Goal: Task Accomplishment & Management: Manage account settings

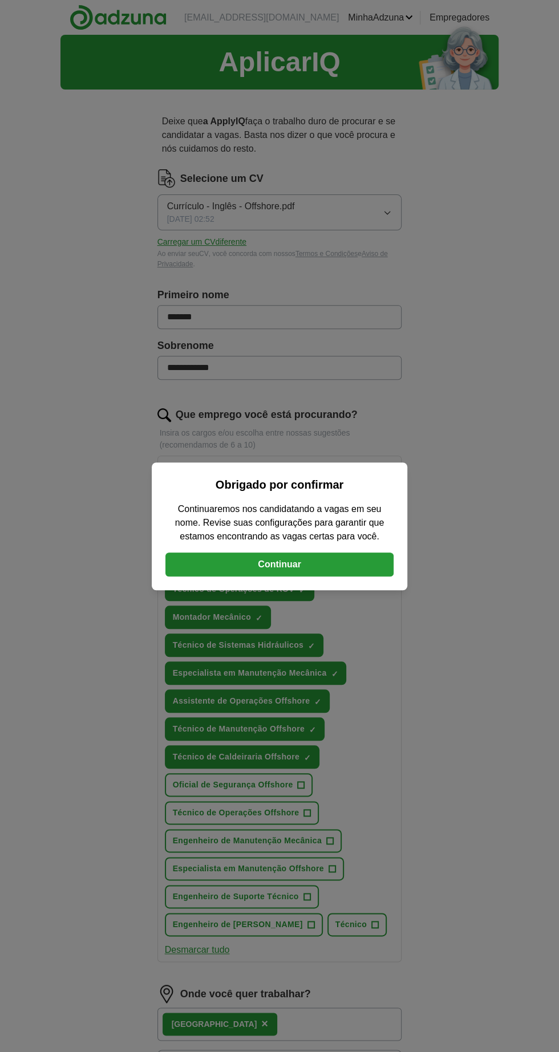
click at [59, 687] on div "Obrigado por confirmar Continuaremos nos candidatando a vagas em seu nome. Revi…" at bounding box center [279, 526] width 559 height 1052
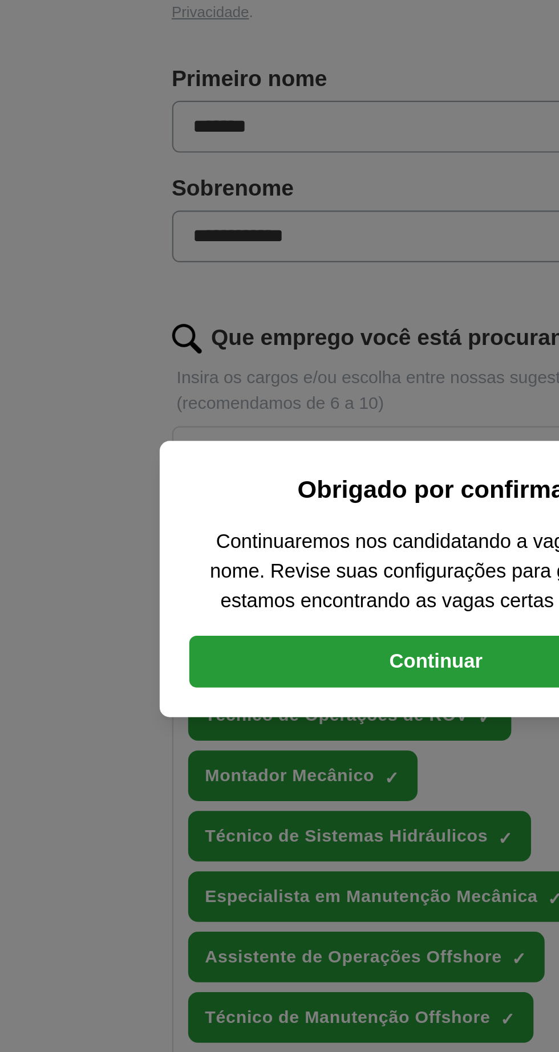
click at [251, 566] on button "Continuar" at bounding box center [279, 564] width 228 height 24
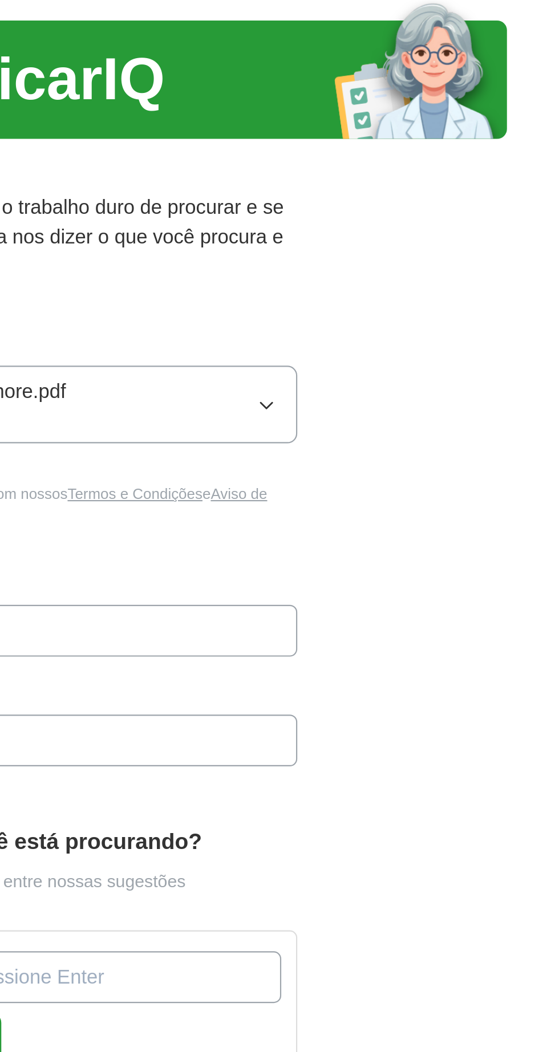
click at [388, 217] on button "Currículo - Inglês - Offshore.pdf 26/07/2025, 02:52" at bounding box center [279, 212] width 244 height 36
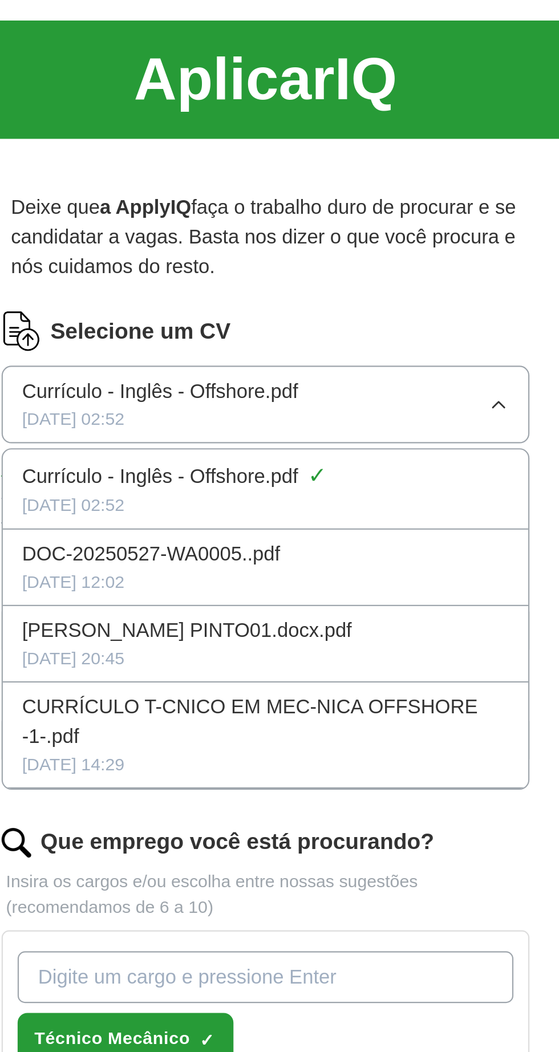
click at [206, 177] on font "Selecione um CV" at bounding box center [221, 178] width 83 height 11
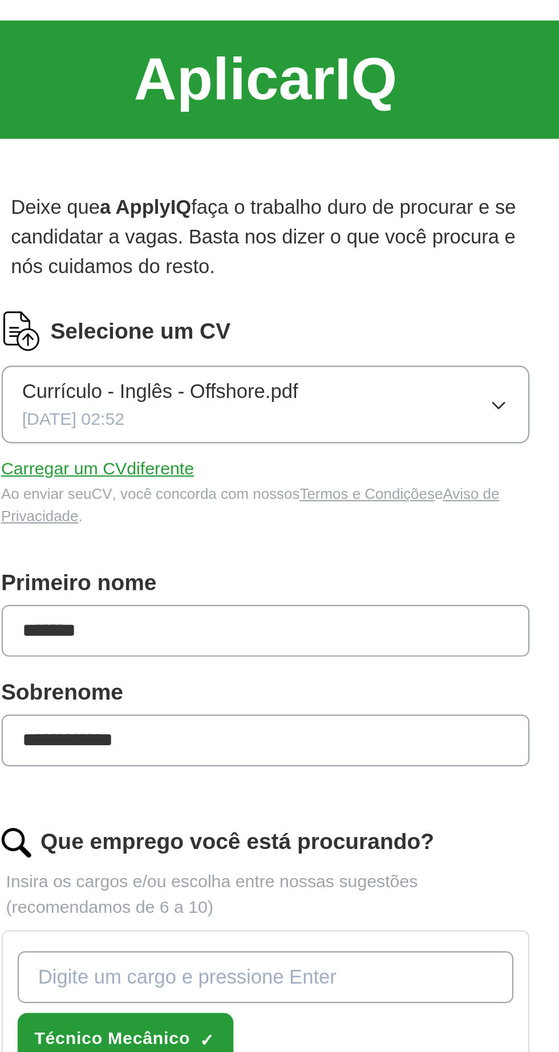
click at [162, 184] on img at bounding box center [166, 178] width 18 height 18
click at [199, 243] on font "Carregar um CV" at bounding box center [186, 241] width 58 height 9
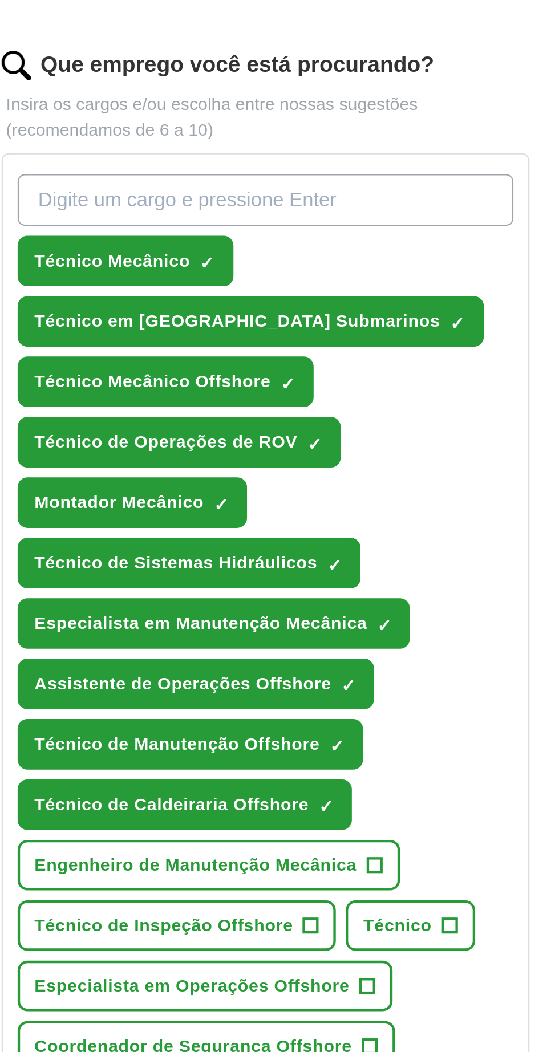
scroll to position [335, 0]
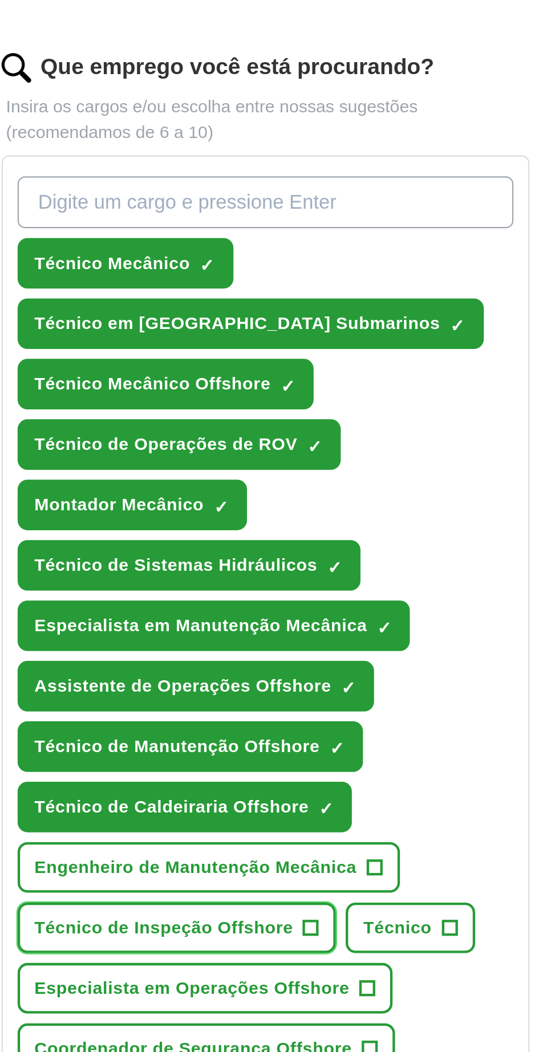
click at [286, 475] on button "Técnico de Inspeção Offshore +" at bounding box center [239, 477] width 148 height 23
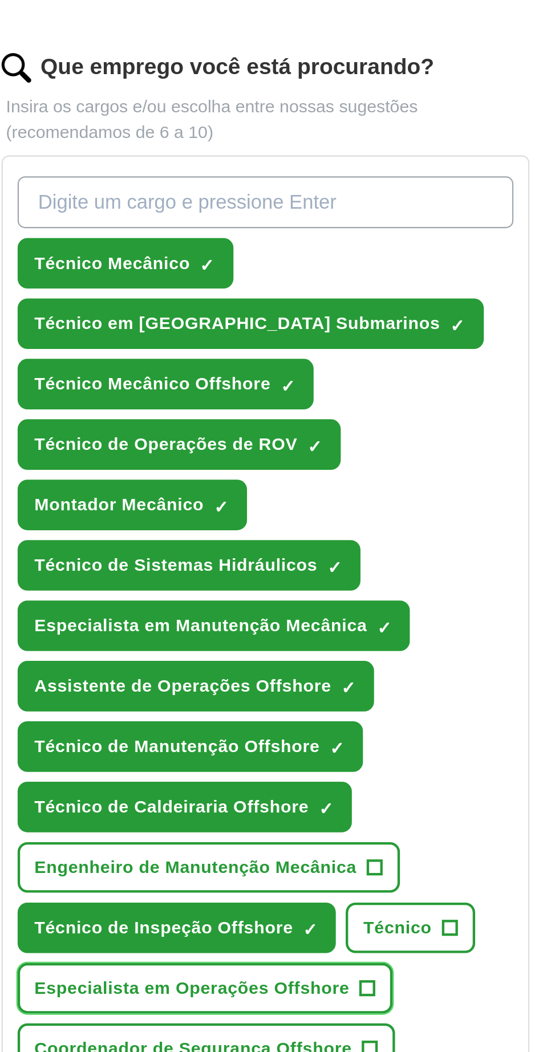
click at [323, 499] on font "+" at bounding box center [326, 505] width 7 height 13
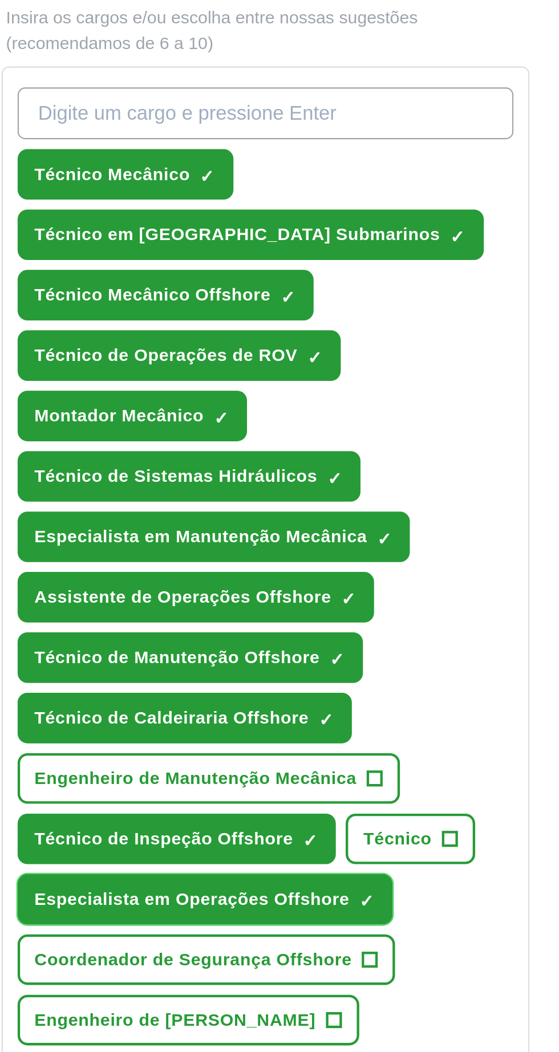
scroll to position [279, 0]
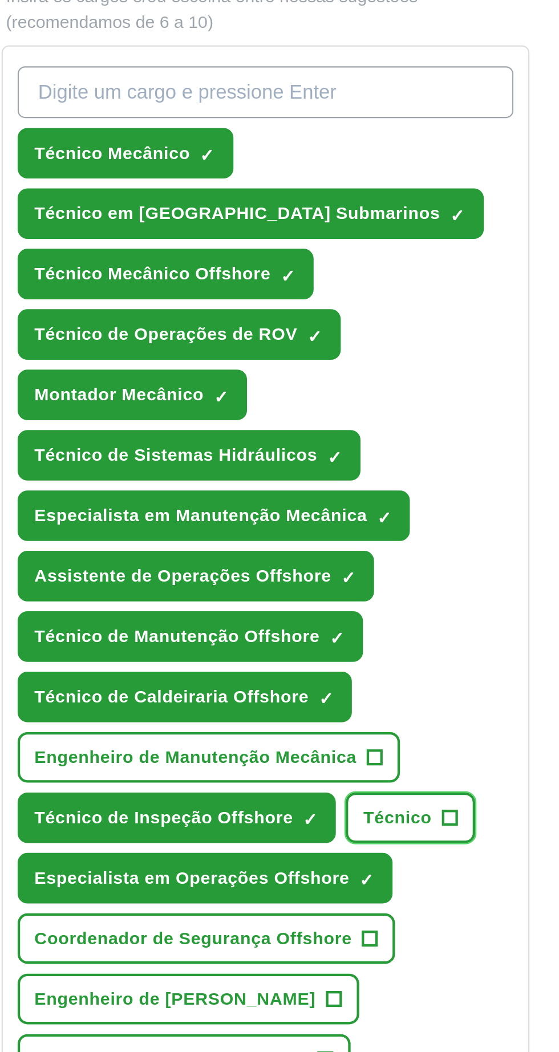
click at [349, 527] on button "Técnico +" at bounding box center [345, 533] width 59 height 23
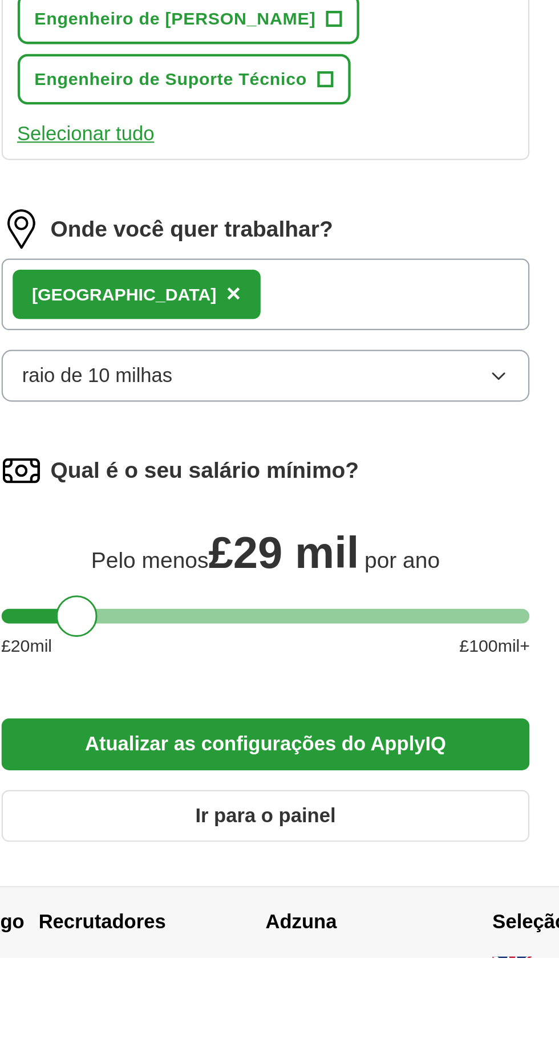
click at [235, 948] on font "Atualizar as configurações do ApplyIQ" at bounding box center [279, 953] width 167 height 10
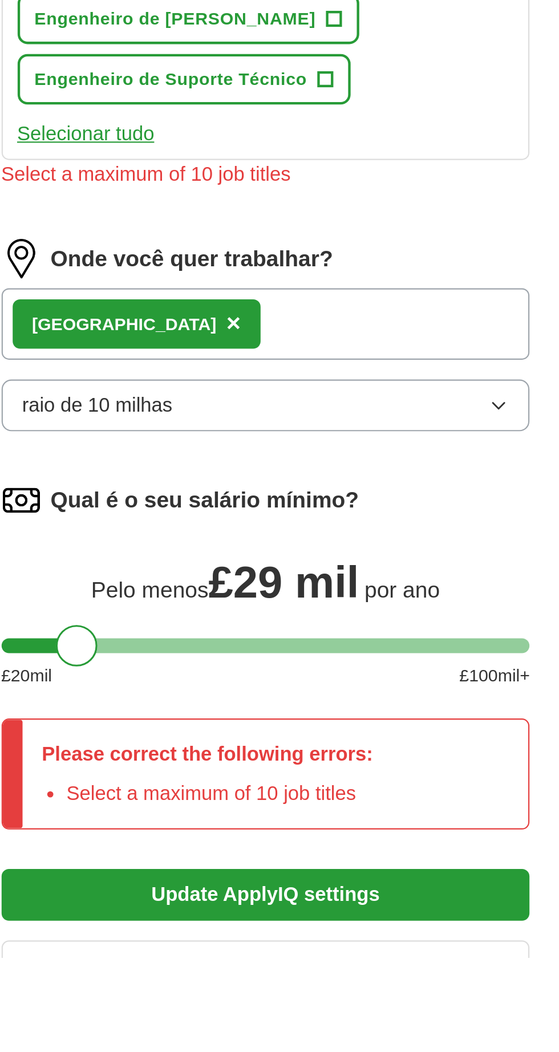
click at [329, 947] on div "Please correct the following errors: Select a maximum of 10 job titles" at bounding box center [253, 967] width 172 height 50
click at [349, 949] on div "Please correct the following errors: Select a maximum of 10 job titles" at bounding box center [279, 966] width 244 height 51
click at [329, 948] on div "Please correct the following errors: Select a maximum of 10 job titles" at bounding box center [253, 967] width 172 height 50
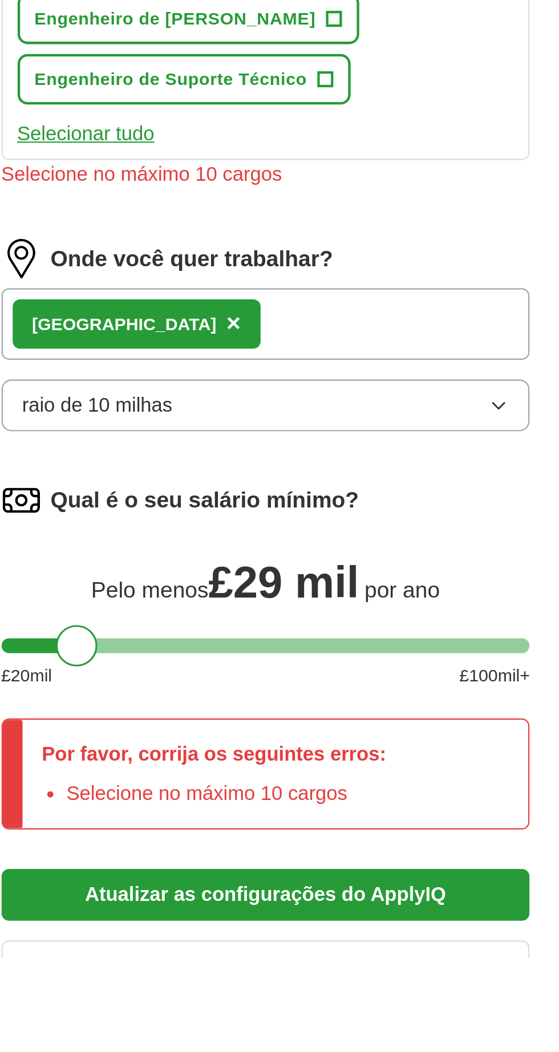
scroll to position [366, 0]
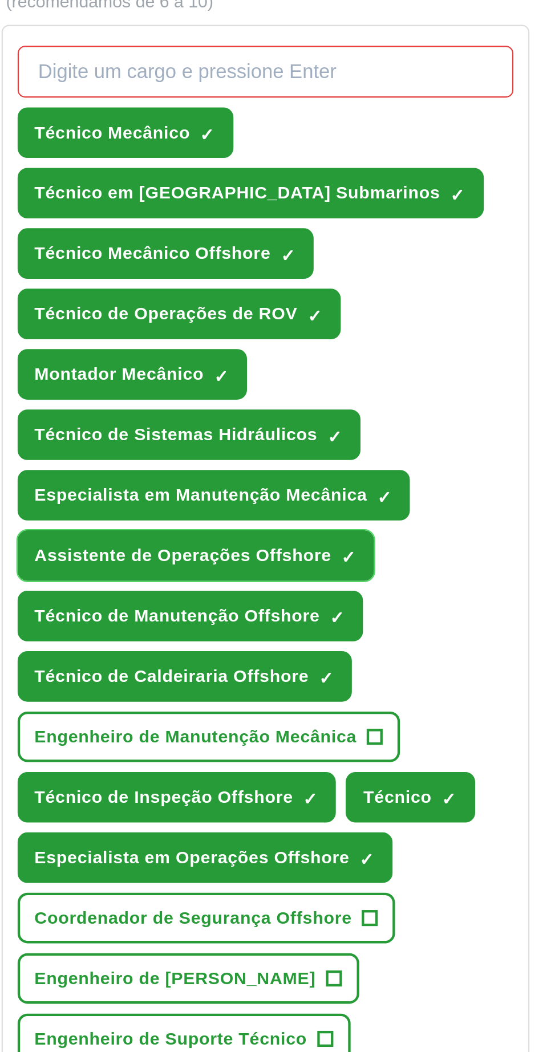
click at [176, 323] on button "Assistente de Operações Offshore ✓ ×" at bounding box center [247, 334] width 165 height 23
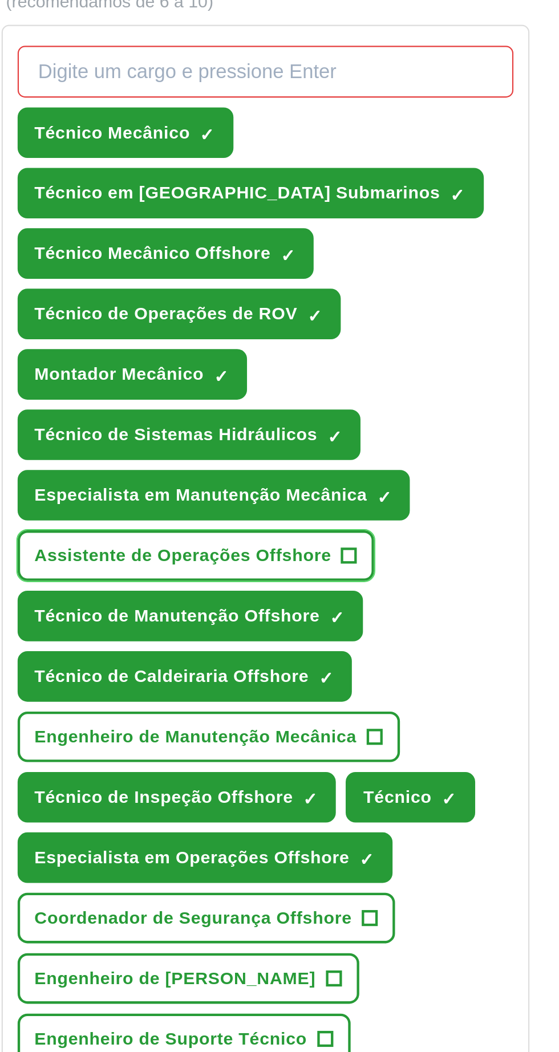
click at [181, 323] on button "Assistente de Operações Offshore +" at bounding box center [247, 334] width 165 height 23
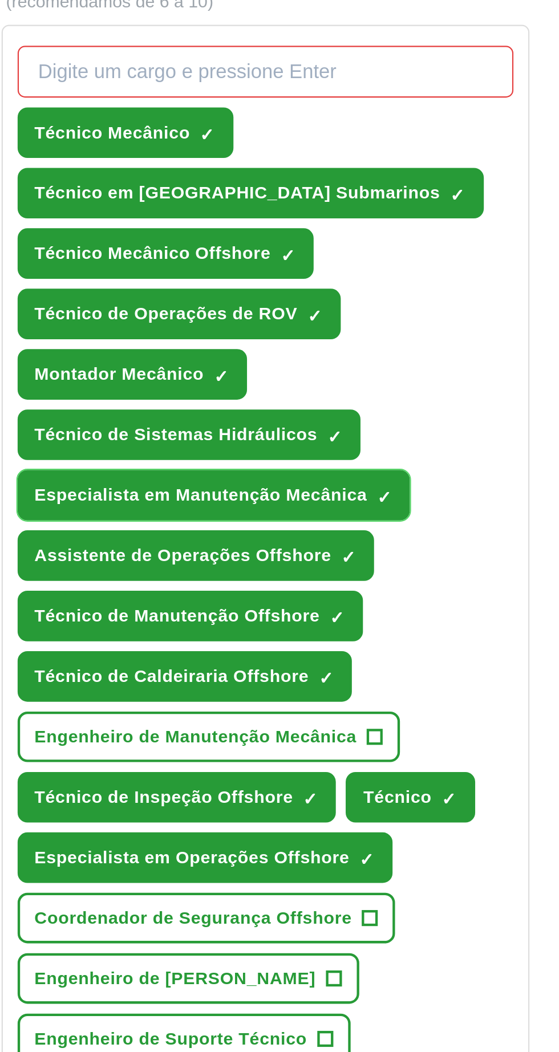
click at [203, 310] on button "Especialista em Manutenção Mecânica ✓ ×" at bounding box center [256, 306] width 182 height 23
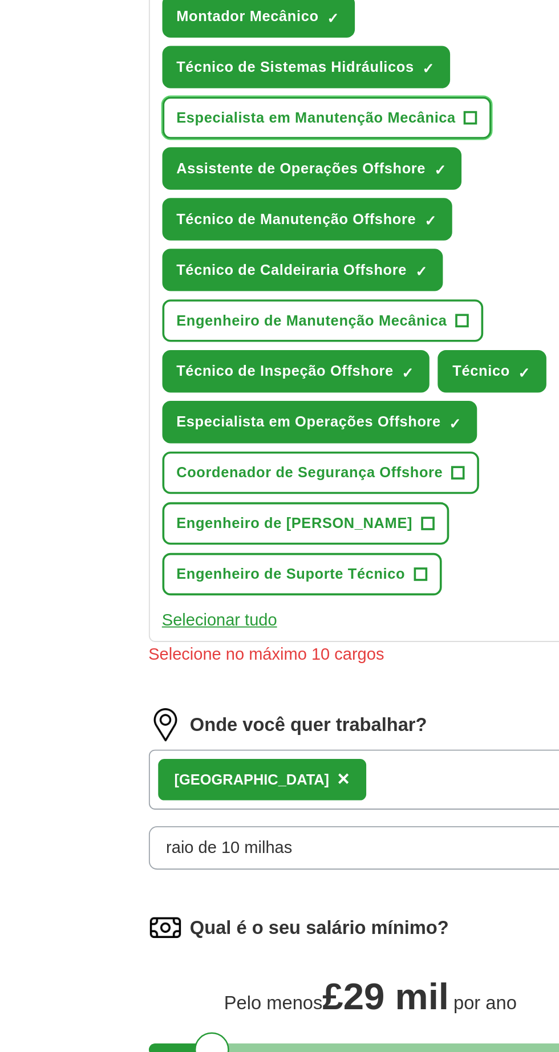
scroll to position [353, 0]
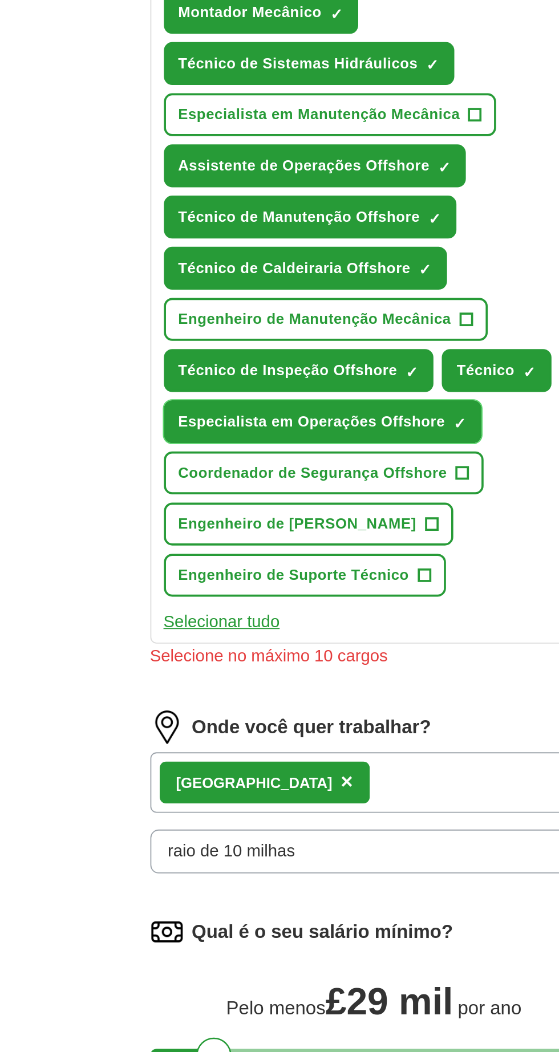
click at [323, 483] on font "✓" at bounding box center [326, 487] width 7 height 9
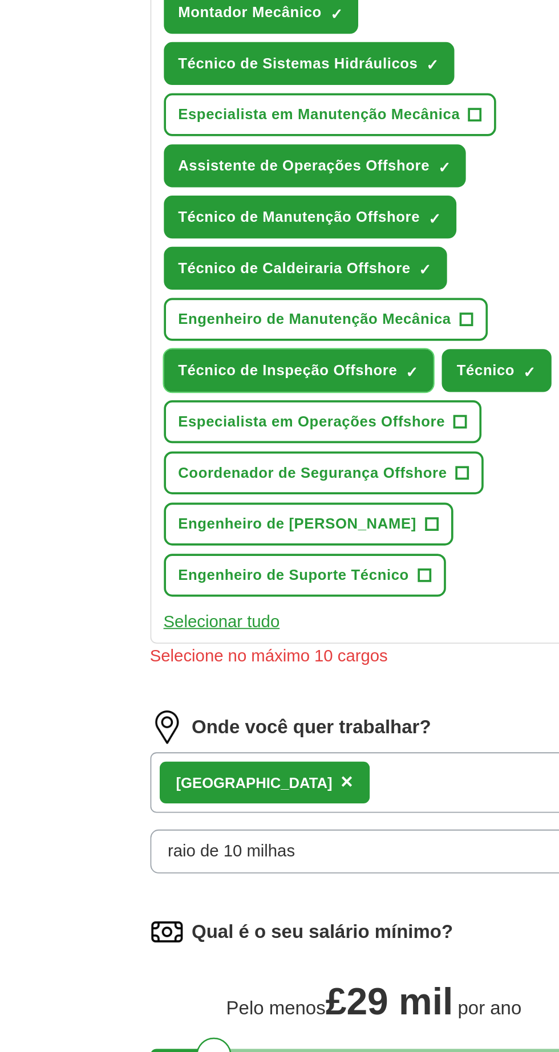
click at [296, 455] on font "✓" at bounding box center [299, 459] width 7 height 9
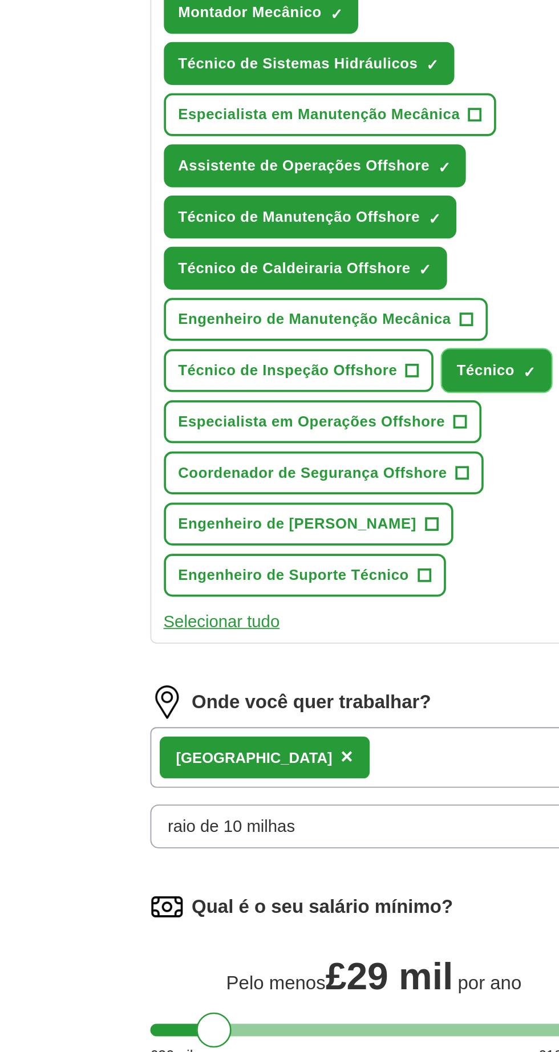
click at [354, 457] on button "Técnico ✓ ×" at bounding box center [345, 458] width 59 height 23
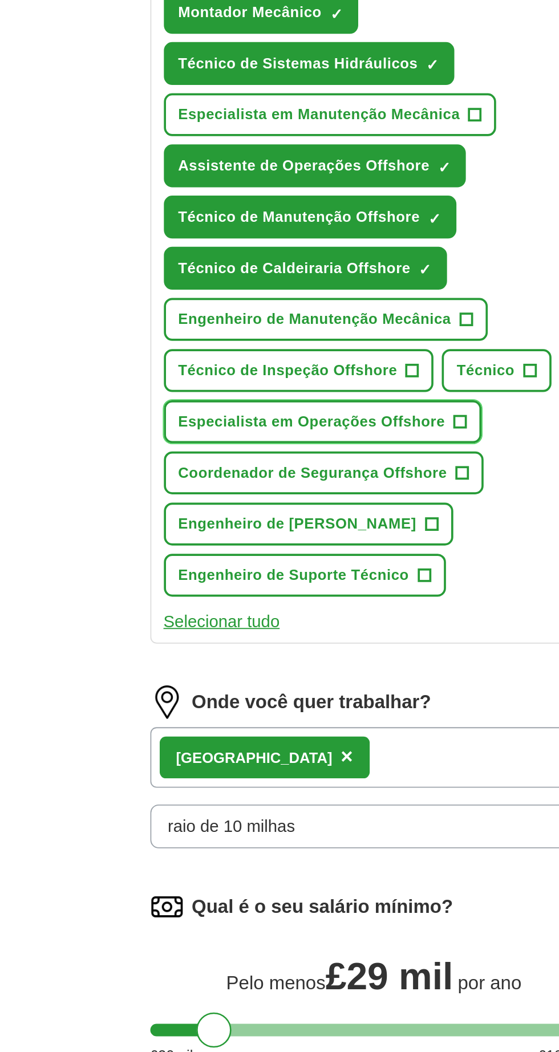
click at [311, 478] on button "Especialista em Operações Offshore +" at bounding box center [251, 486] width 173 height 23
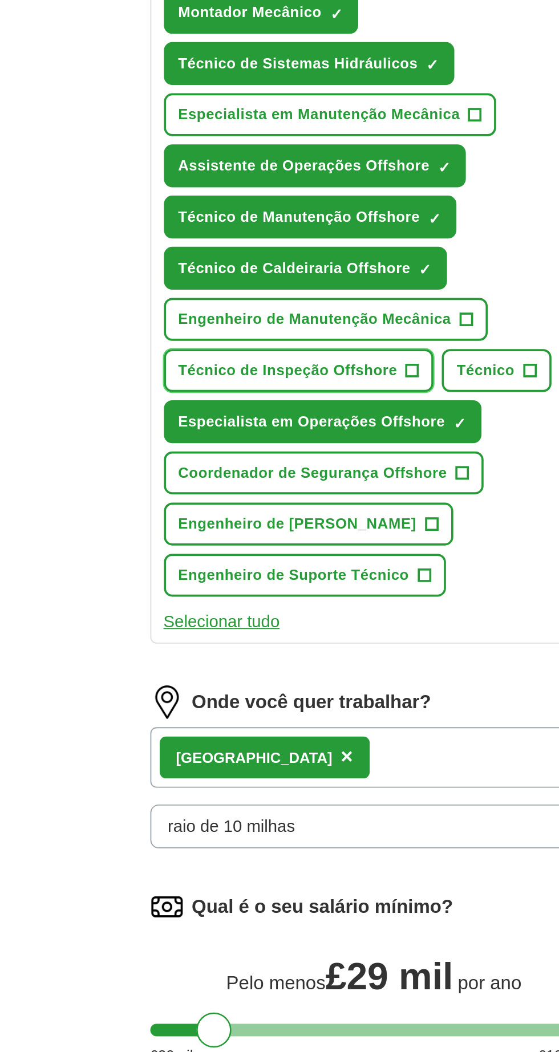
click at [277, 454] on font "Técnico de Inspeção Offshore" at bounding box center [233, 458] width 120 height 9
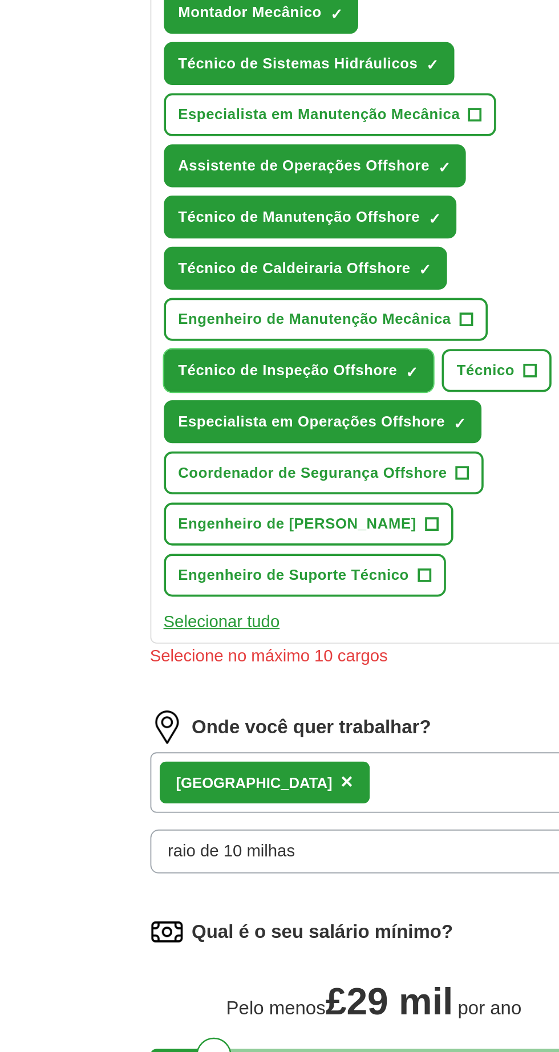
click at [286, 455] on button "Técnico de Inspeção Offshore ✓ ×" at bounding box center [239, 458] width 148 height 23
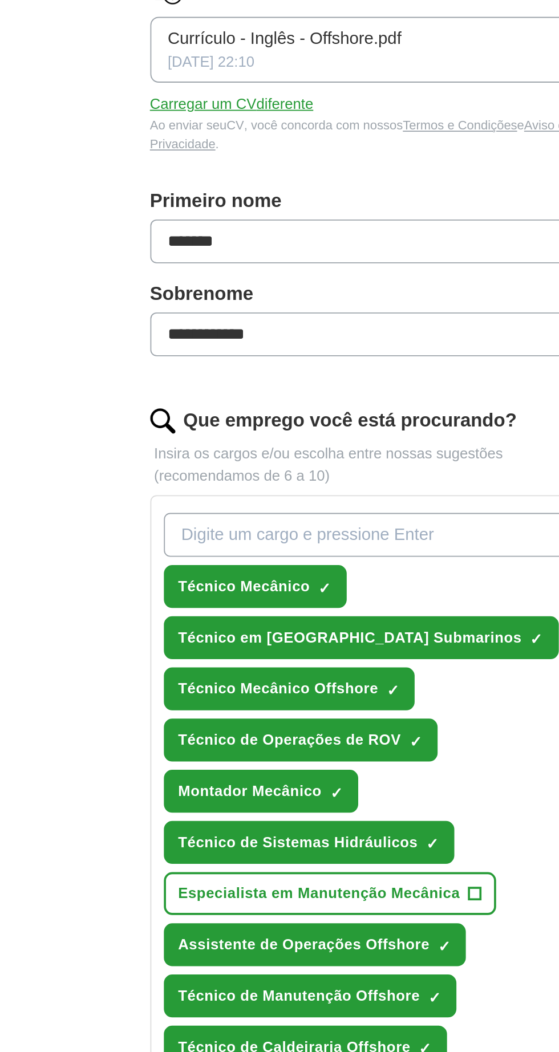
scroll to position [0, 0]
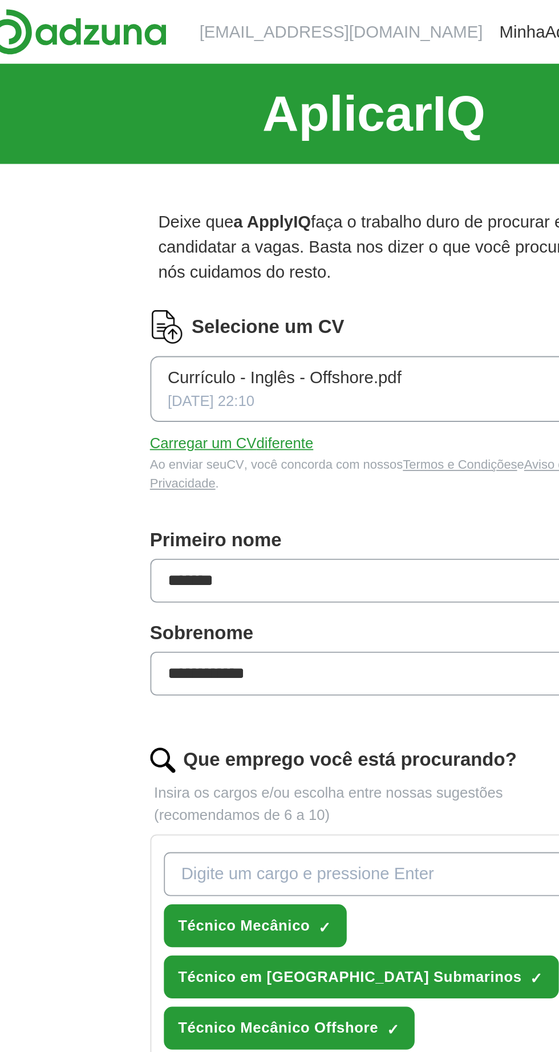
click at [194, 238] on font "Carregar um CV" at bounding box center [186, 241] width 58 height 9
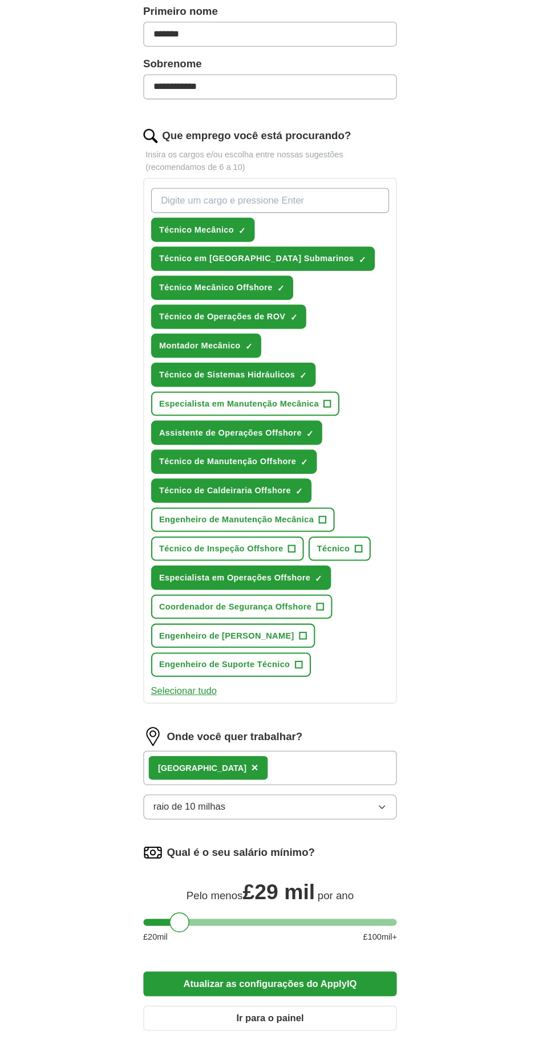
scroll to position [279, 0]
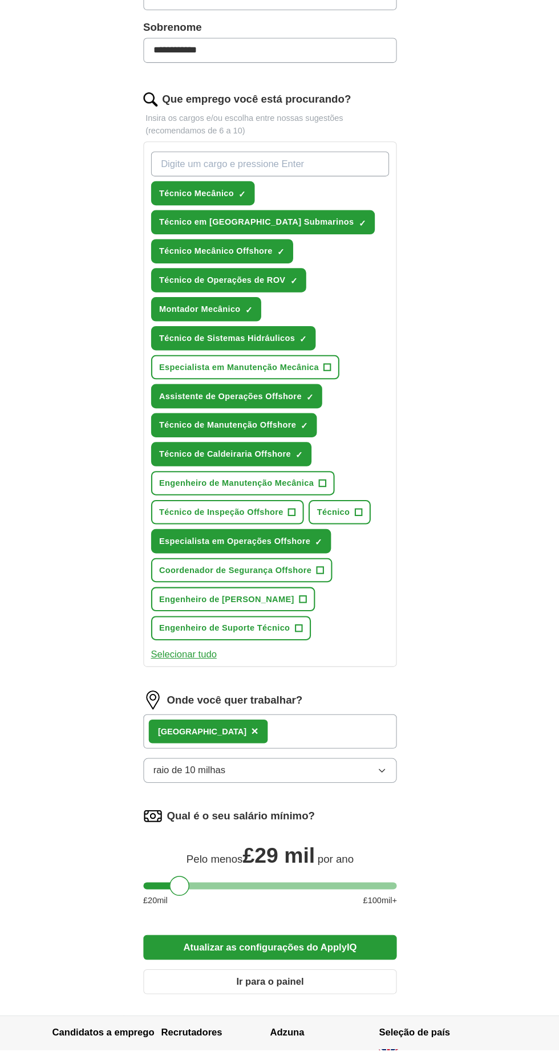
click at [258, 948] on font "Atualizar as configurações do ApplyIQ" at bounding box center [279, 953] width 167 height 10
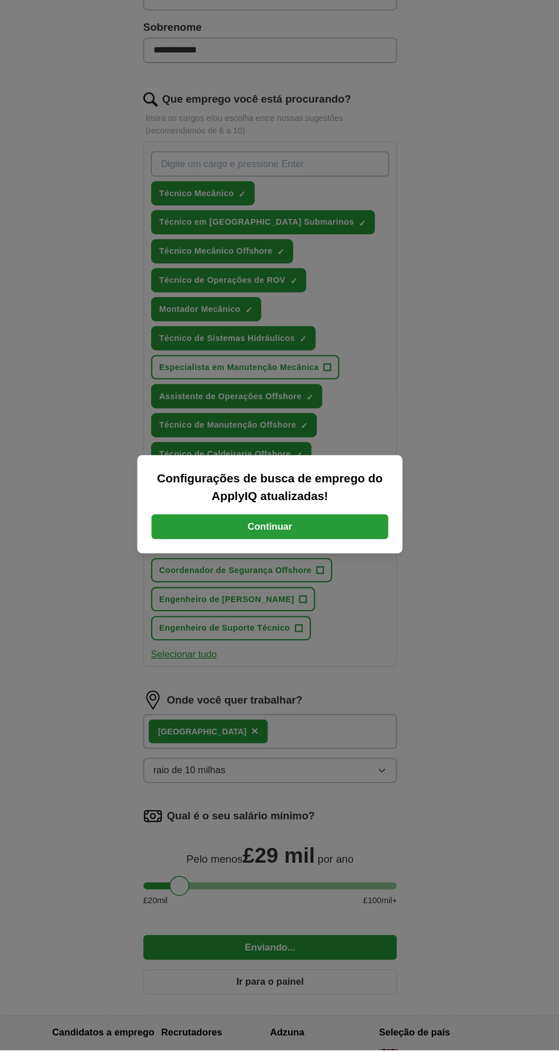
click at [264, 552] on font "Continuar" at bounding box center [279, 548] width 43 height 10
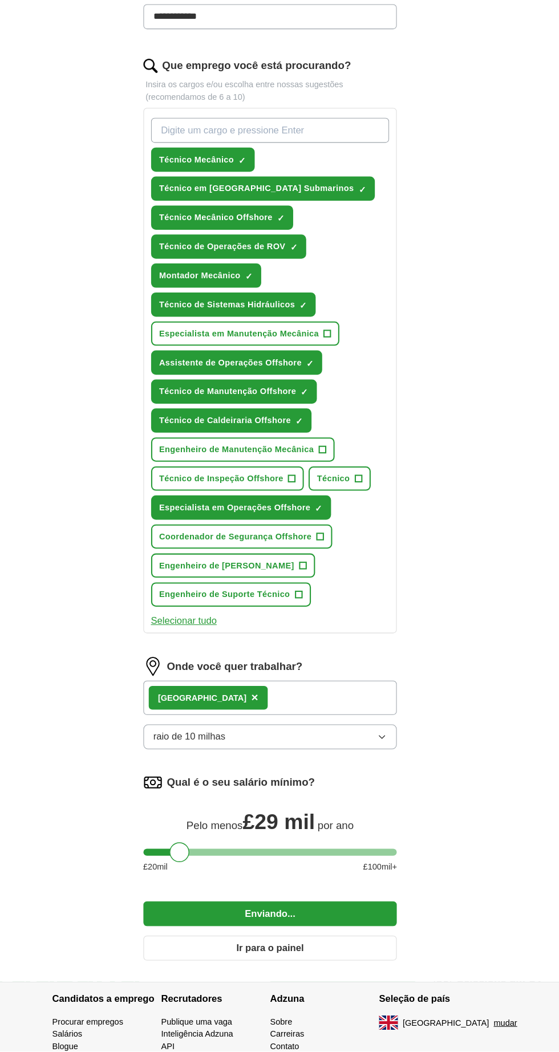
scroll to position [348, 0]
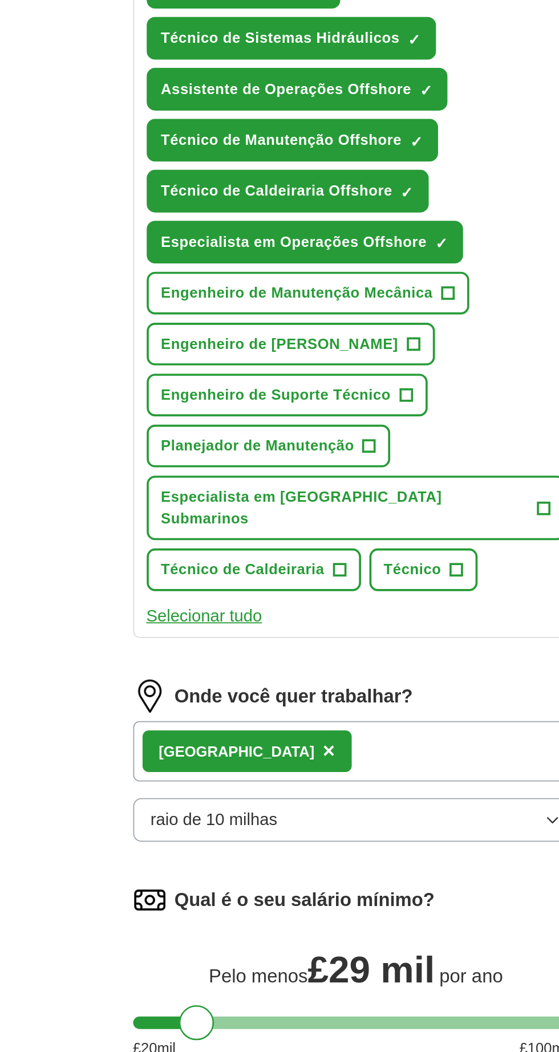
scroll to position [279, 0]
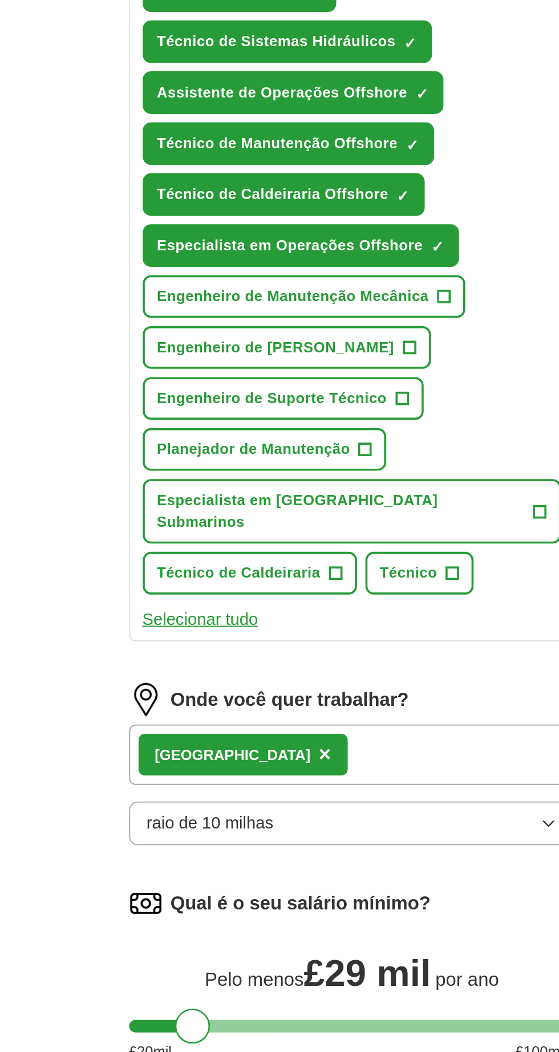
click at [251, 741] on div "Aberdeen ×" at bounding box center [279, 756] width 244 height 33
click at [255, 740] on div "Aberdeen ×" at bounding box center [279, 756] width 244 height 33
click at [254, 740] on div "Aberdeen ×" at bounding box center [279, 756] width 244 height 33
click at [268, 744] on div "Aberdeen ×" at bounding box center [279, 756] width 244 height 33
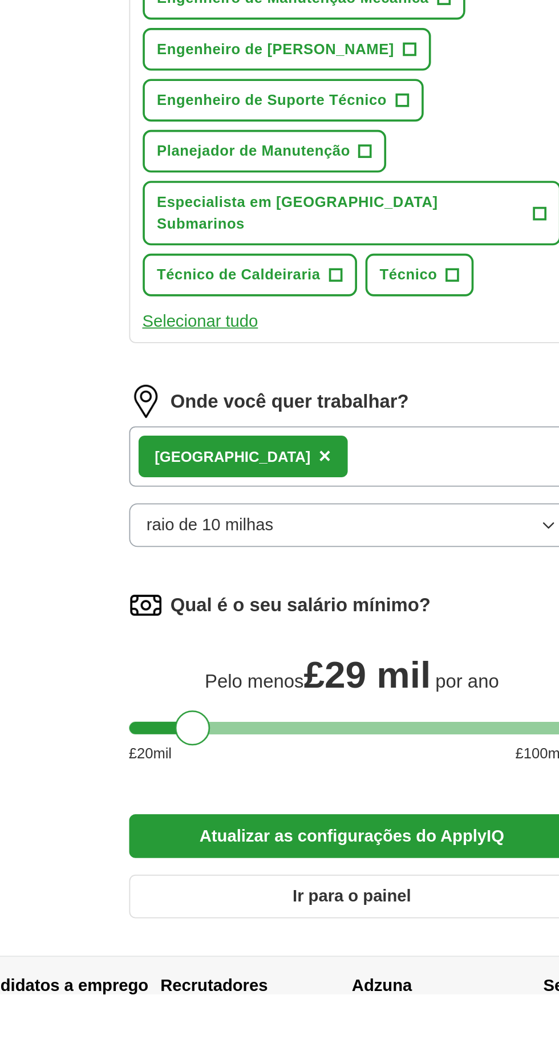
click at [170, 902] on div at bounding box center [279, 905] width 244 height 7
click at [198, 902] on div at bounding box center [279, 905] width 244 height 7
click at [231, 902] on div at bounding box center [279, 905] width 244 height 7
click at [186, 902] on div at bounding box center [279, 905] width 244 height 7
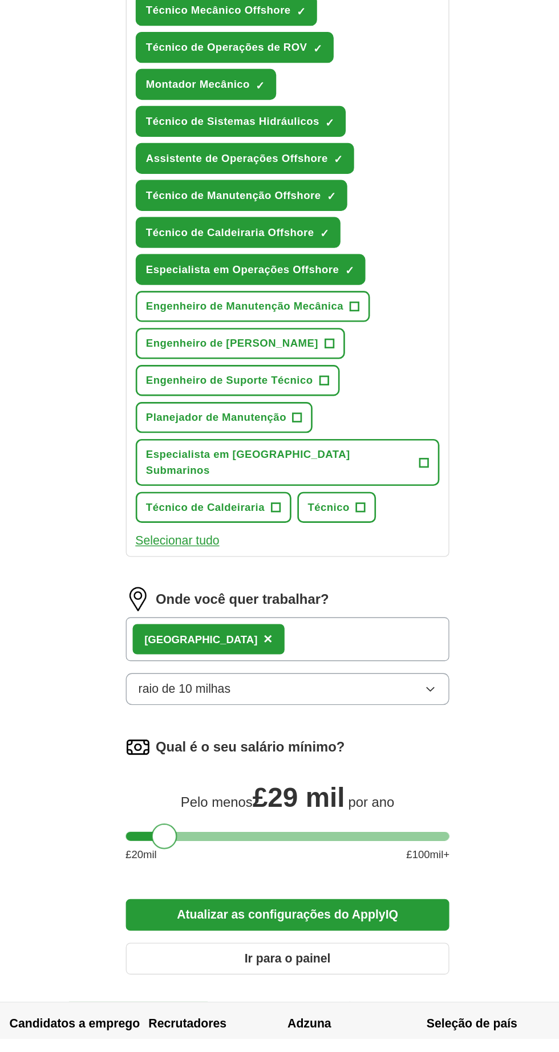
scroll to position [278, 0]
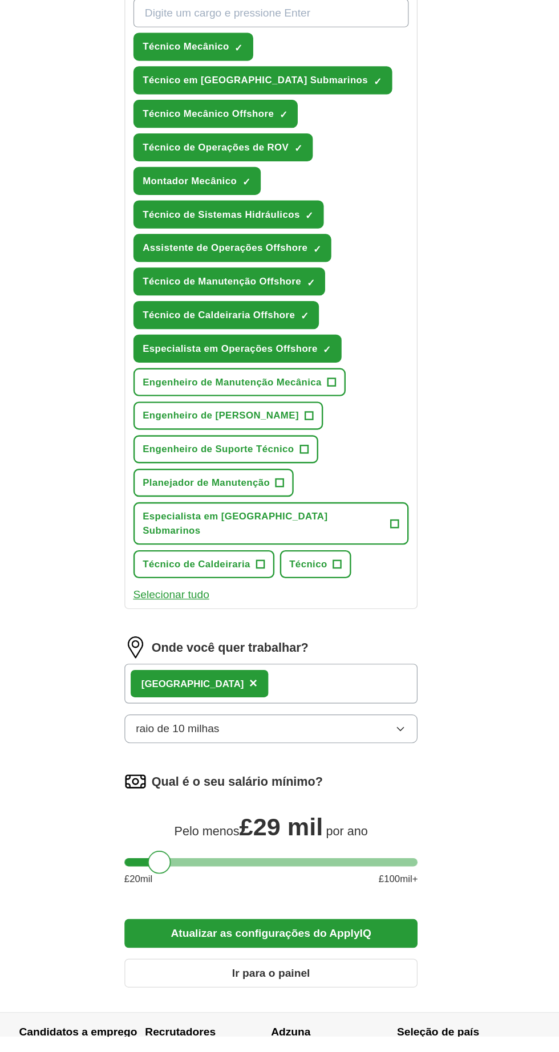
click at [258, 961] on font "Atualizar as configurações do ApplyIQ" at bounding box center [279, 966] width 167 height 10
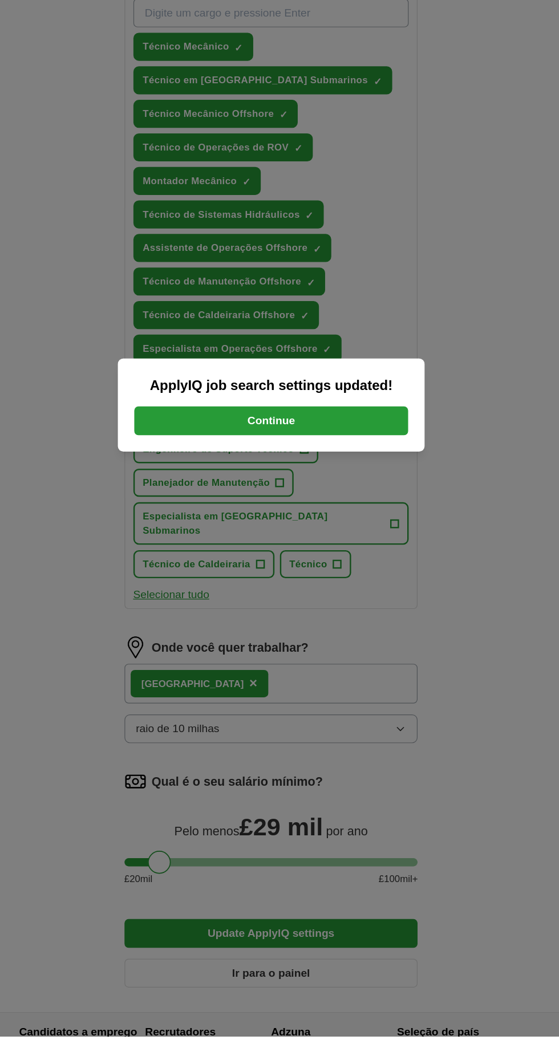
click at [274, 949] on div "ApplyIQ job search settings updated! Continue" at bounding box center [279, 526] width 559 height 1052
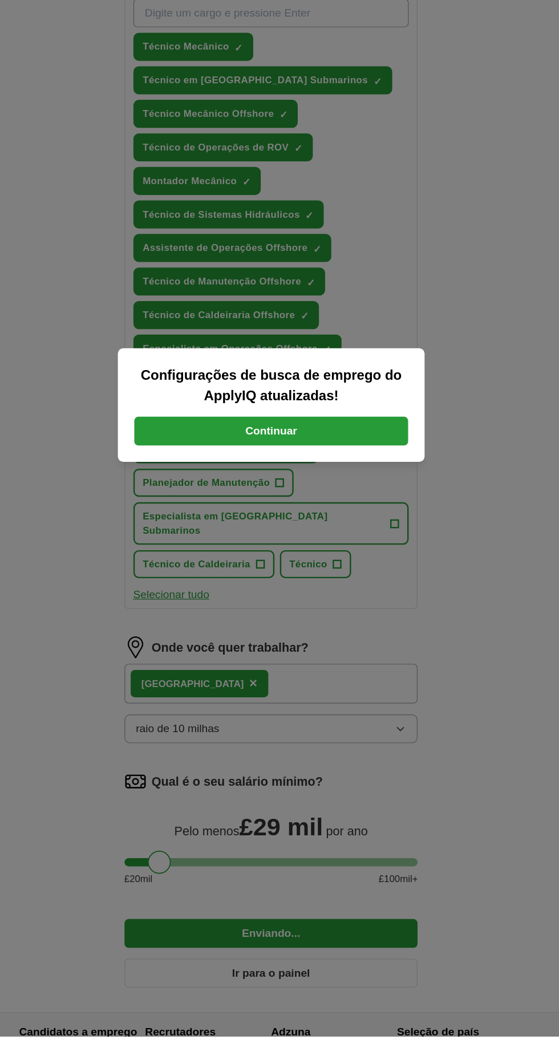
click at [335, 560] on button "Continuar" at bounding box center [279, 548] width 228 height 24
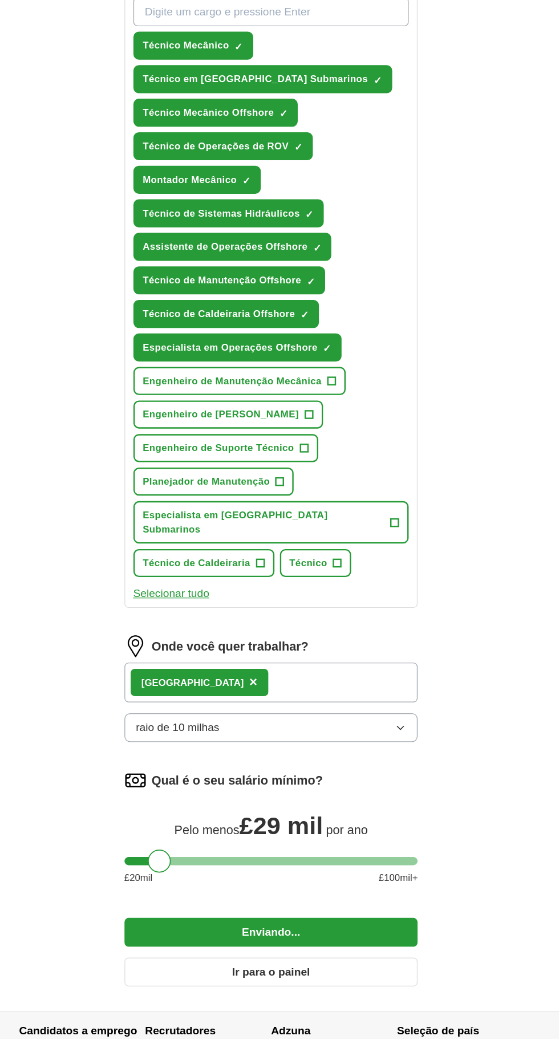
scroll to position [308, 0]
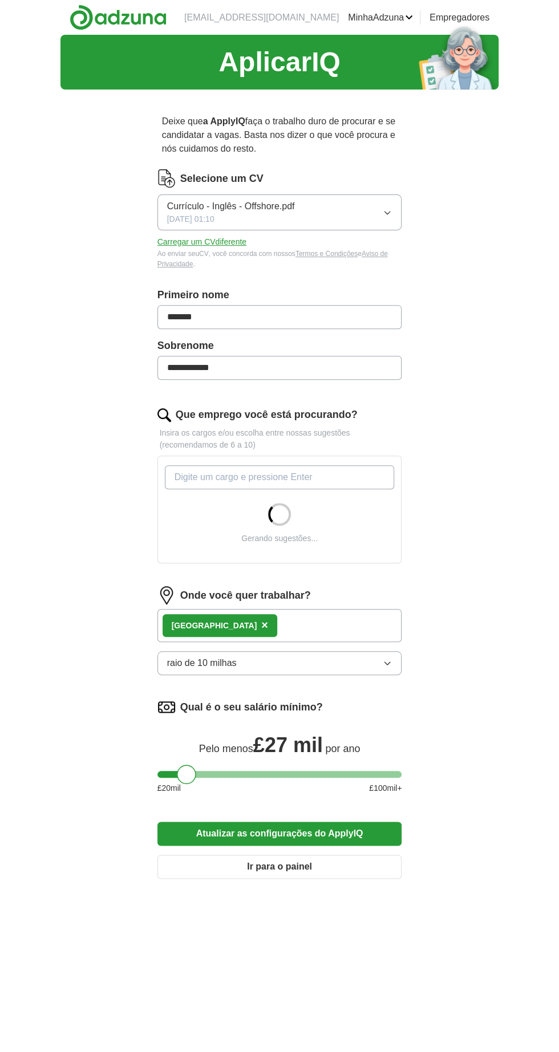
click at [219, 572] on div "Que emprego você está procurando? Insira os cargos e/ou escolha entre nossas su…" at bounding box center [279, 489] width 244 height 165
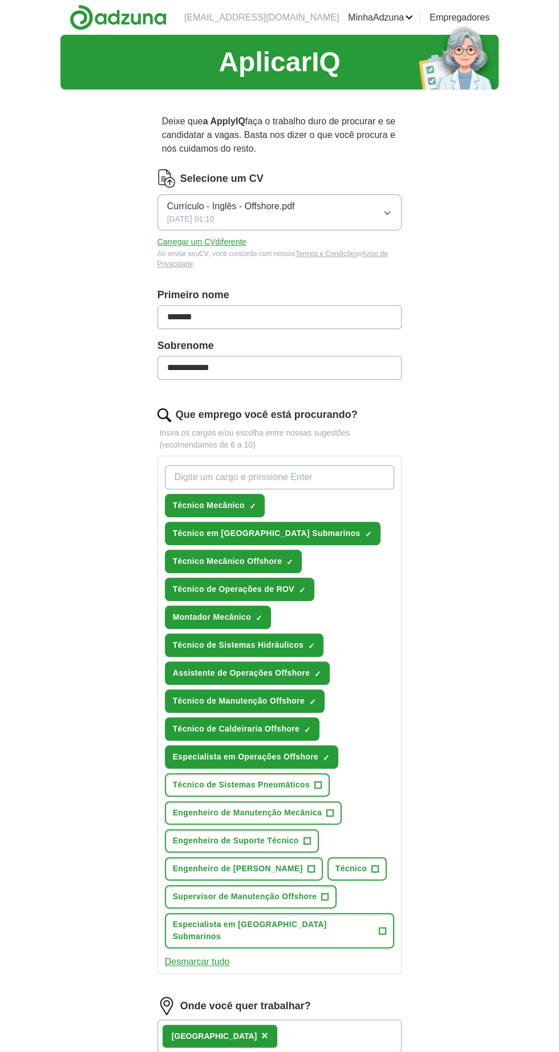
scroll to position [279, 0]
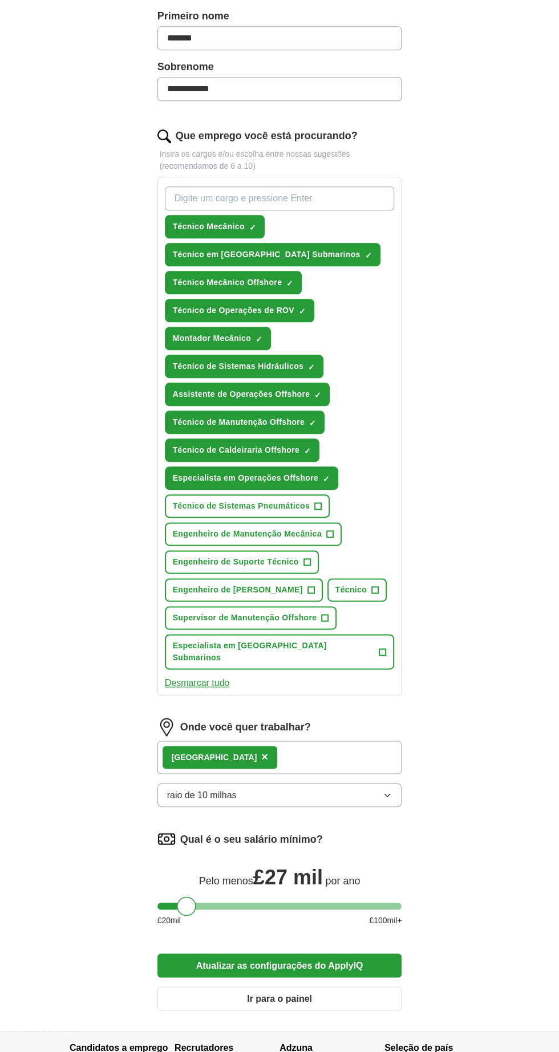
click at [219, 902] on div at bounding box center [279, 905] width 244 height 7
click at [263, 902] on div at bounding box center [279, 905] width 244 height 7
click at [247, 986] on button "Ir para o painel" at bounding box center [279, 998] width 244 height 24
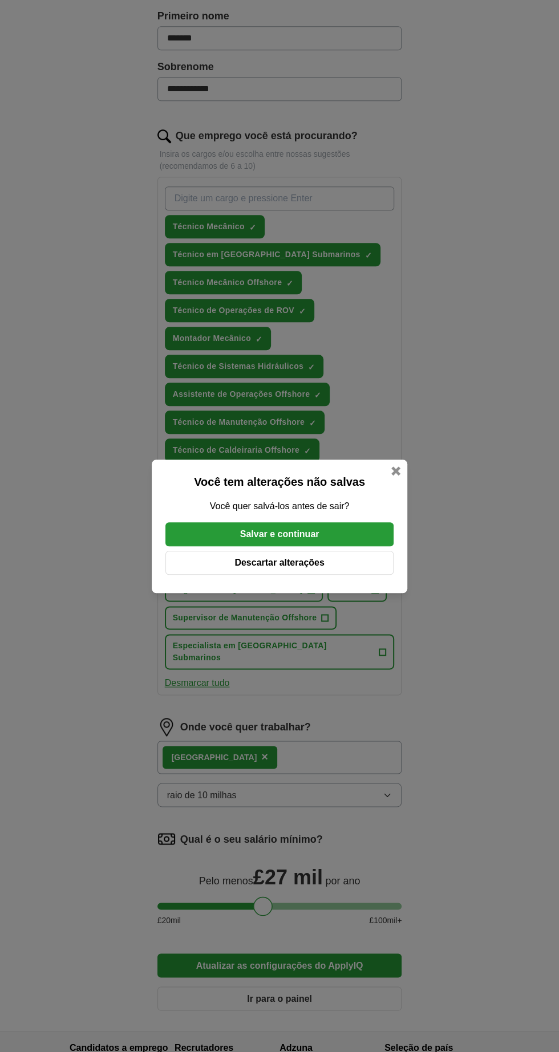
click at [75, 912] on div "Você tem alterações não salvas Você quer salvá-los antes de sair? Salvar e cont…" at bounding box center [279, 526] width 559 height 1052
click at [395, 475] on div at bounding box center [395, 470] width 9 height 9
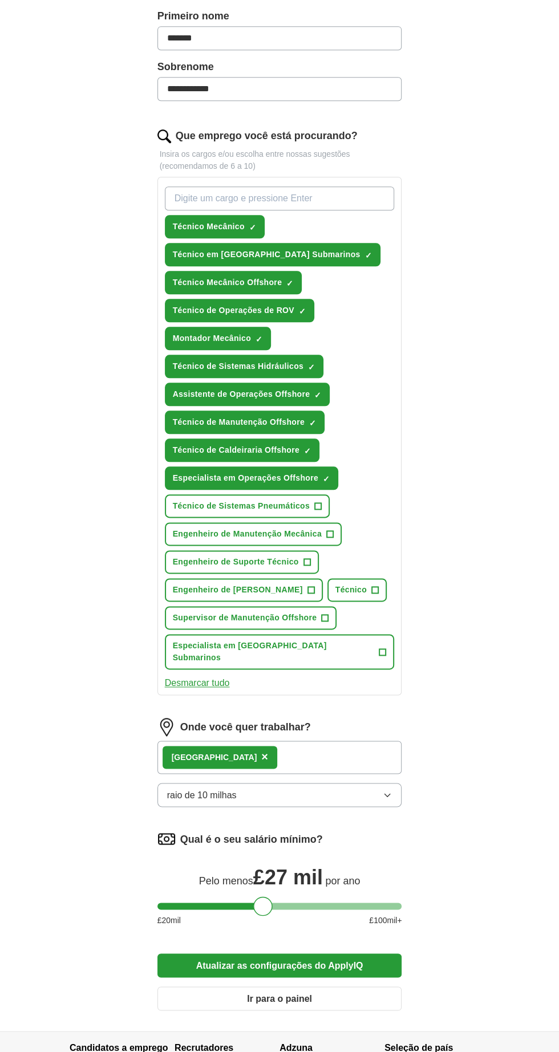
click at [263, 960] on font "Atualizar as configurações do ApplyIQ" at bounding box center [279, 965] width 167 height 10
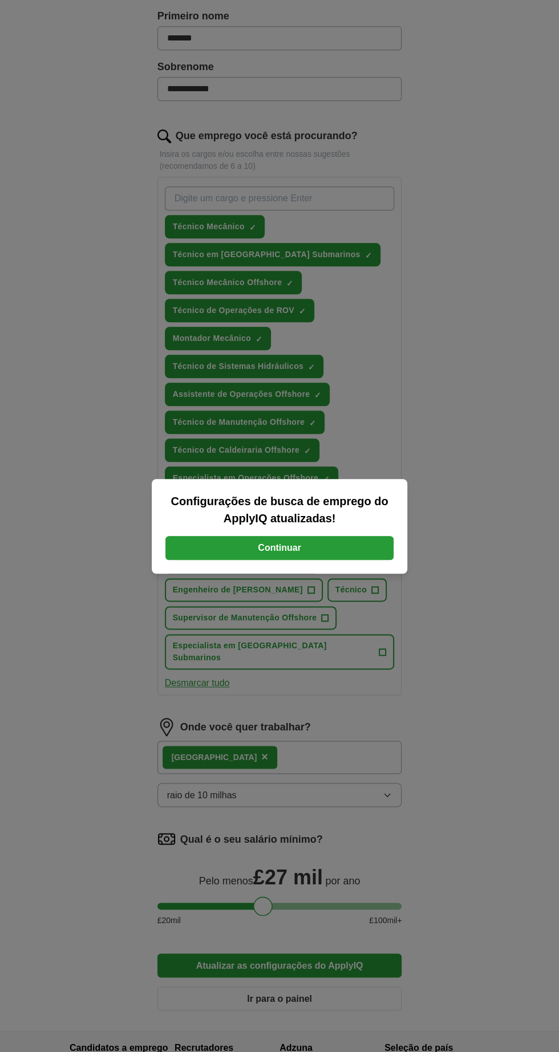
click at [277, 552] on font "Continuar" at bounding box center [279, 548] width 43 height 10
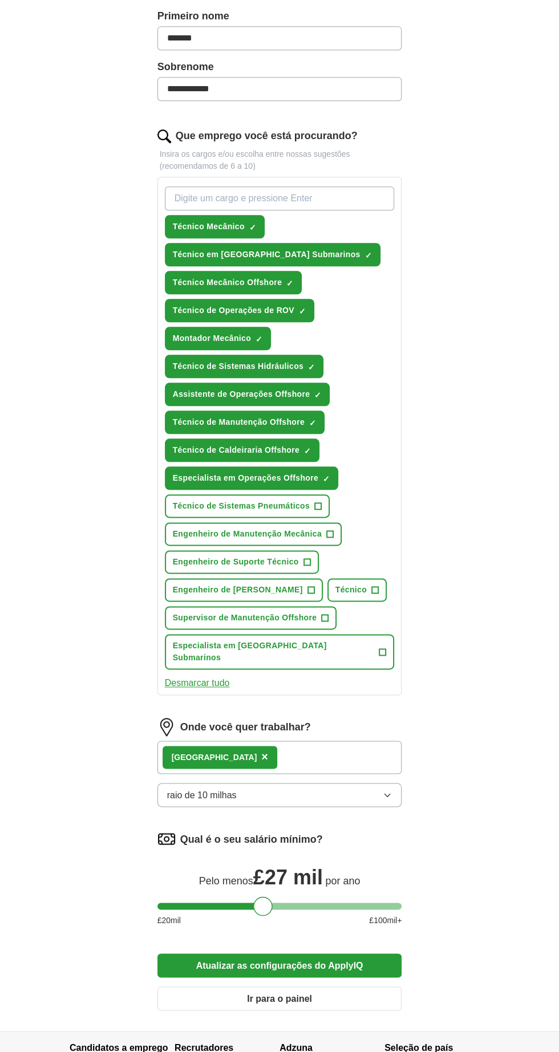
scroll to position [299, 0]
